Goal: Check status

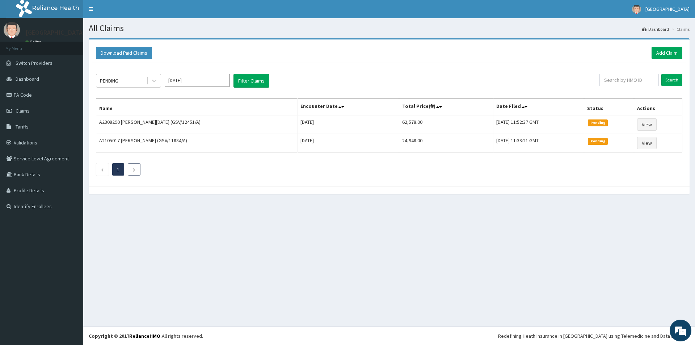
click at [135, 171] on icon "Next page" at bounding box center [133, 169] width 3 height 4
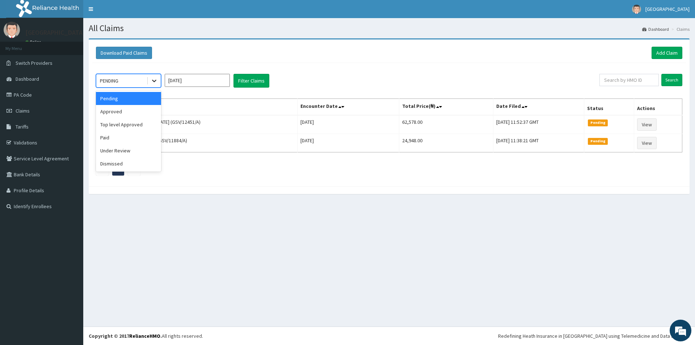
click at [152, 79] on icon at bounding box center [153, 80] width 7 height 7
click at [119, 141] on div "Paid" at bounding box center [128, 137] width 65 height 13
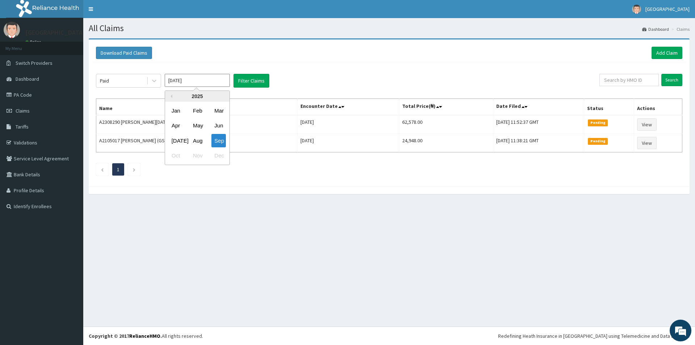
click at [212, 88] on div "[DATE] Previous Year [DATE] Feb Mar Apr May Jun [DATE] Aug Sep Oct Nov Dec" at bounding box center [197, 81] width 65 height 14
click at [200, 137] on div "Aug" at bounding box center [197, 140] width 14 height 13
type input "[DATE]"
click at [260, 78] on button "Filter Claims" at bounding box center [251, 81] width 36 height 14
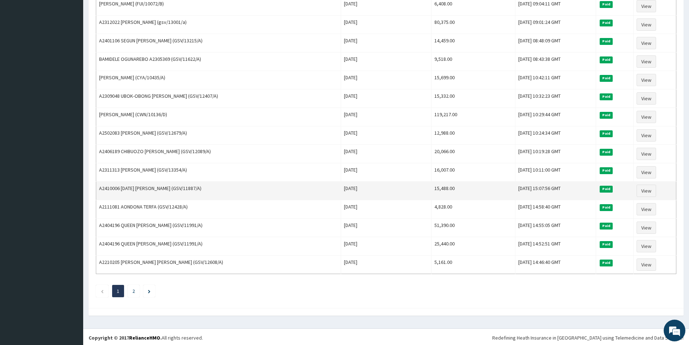
scroll to position [766, 0]
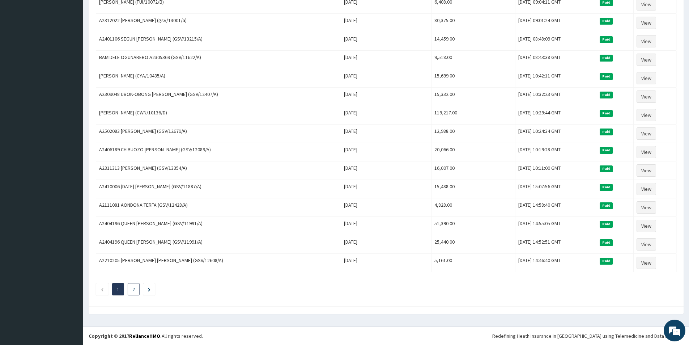
click at [135, 292] on li "2" at bounding box center [134, 289] width 12 height 12
click at [135, 289] on link "2" at bounding box center [133, 289] width 3 height 7
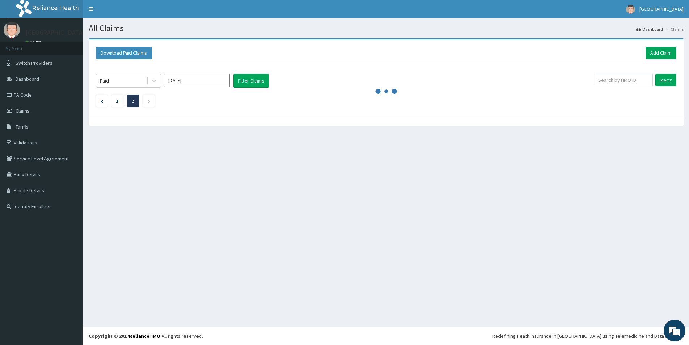
scroll to position [0, 0]
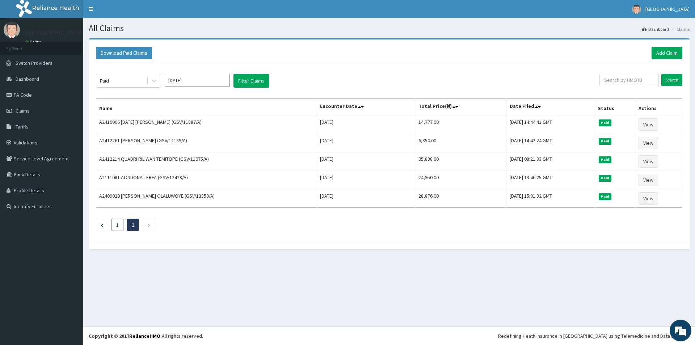
click at [121, 224] on li "1" at bounding box center [117, 225] width 12 height 12
click at [116, 225] on li "1" at bounding box center [117, 225] width 12 height 12
click at [117, 223] on link "1" at bounding box center [117, 224] width 3 height 7
